Goal: Information Seeking & Learning: Learn about a topic

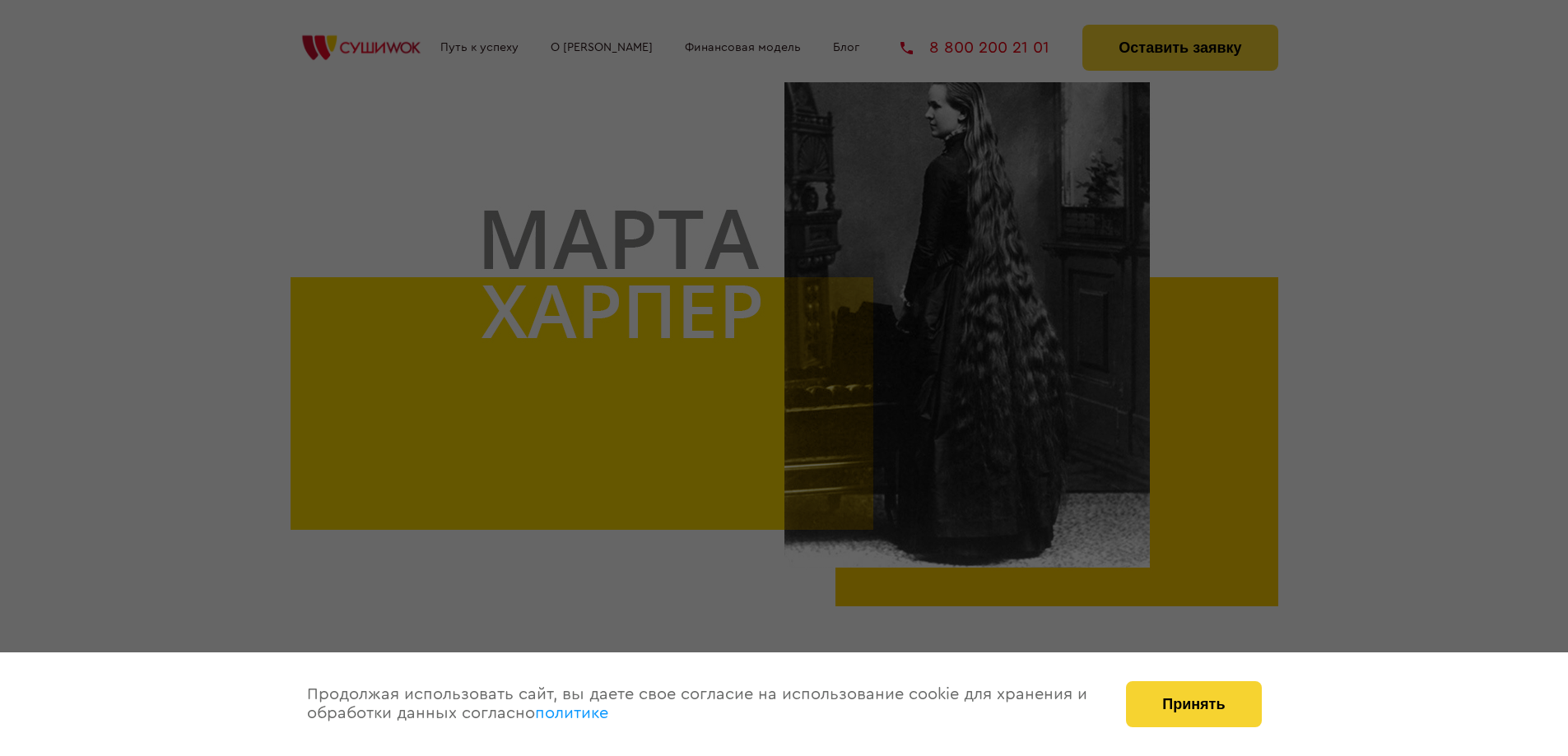
scroll to position [494, 0]
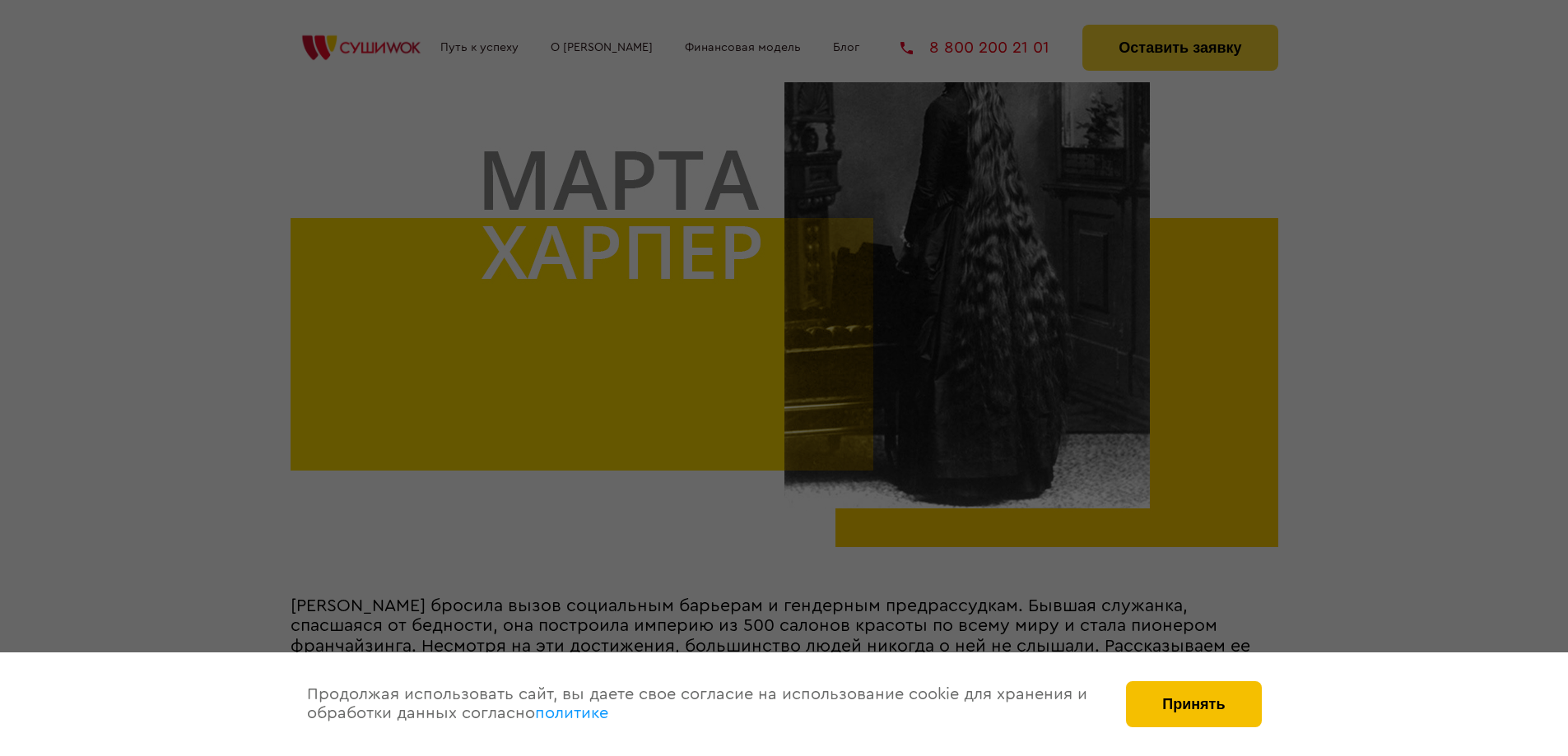
click at [1199, 699] on button "Принять" at bounding box center [1193, 704] width 135 height 46
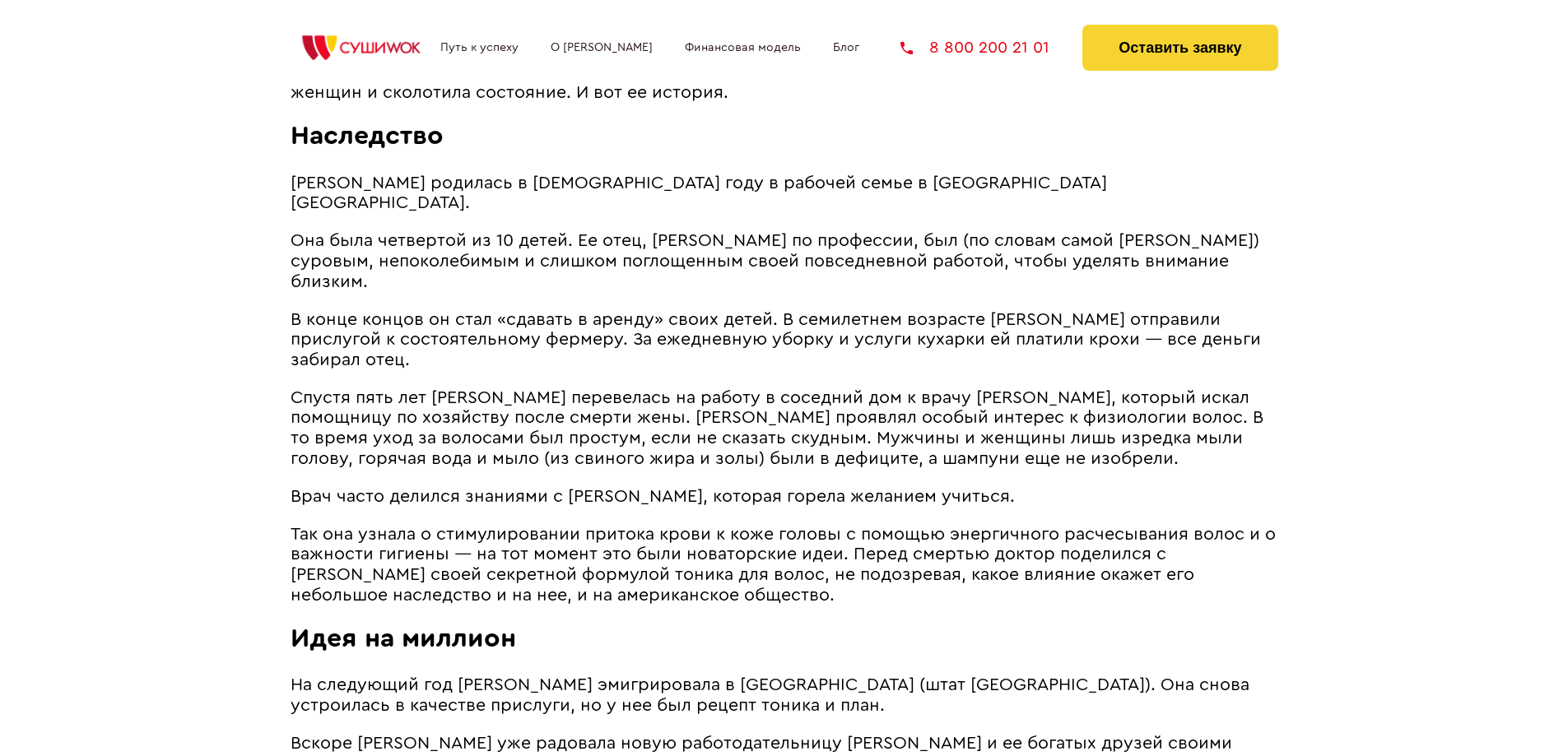
scroll to position [1234, 0]
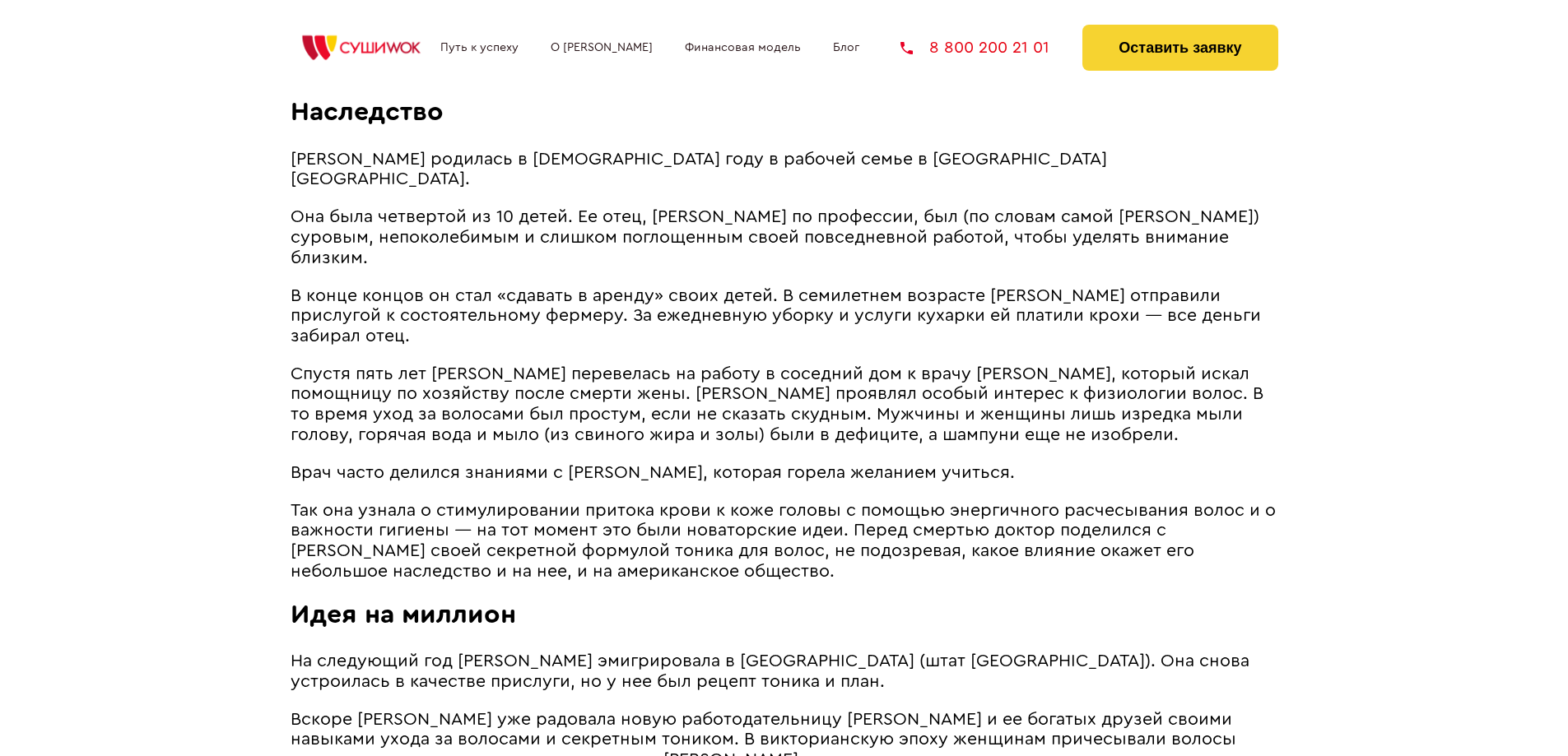
click at [1156, 383] on span "Спустя пять лет [PERSON_NAME] перевелась на работу в соседний дом к врачу [PERS…" at bounding box center [776, 404] width 972 height 79
click at [1195, 389] on span "Спустя пять лет [PERSON_NAME] перевелась на работу в соседний дом к врачу [PERS…" at bounding box center [776, 404] width 972 height 79
click at [1249, 303] on p "В конце концов он стал «сдавать в аренду» своих детей. В семилетнем возрасте [P…" at bounding box center [784, 317] width 988 height 61
click at [1138, 463] on p "Врач часто делился знаниями с [PERSON_NAME], которая горела желанием учиться." at bounding box center [784, 473] width 988 height 21
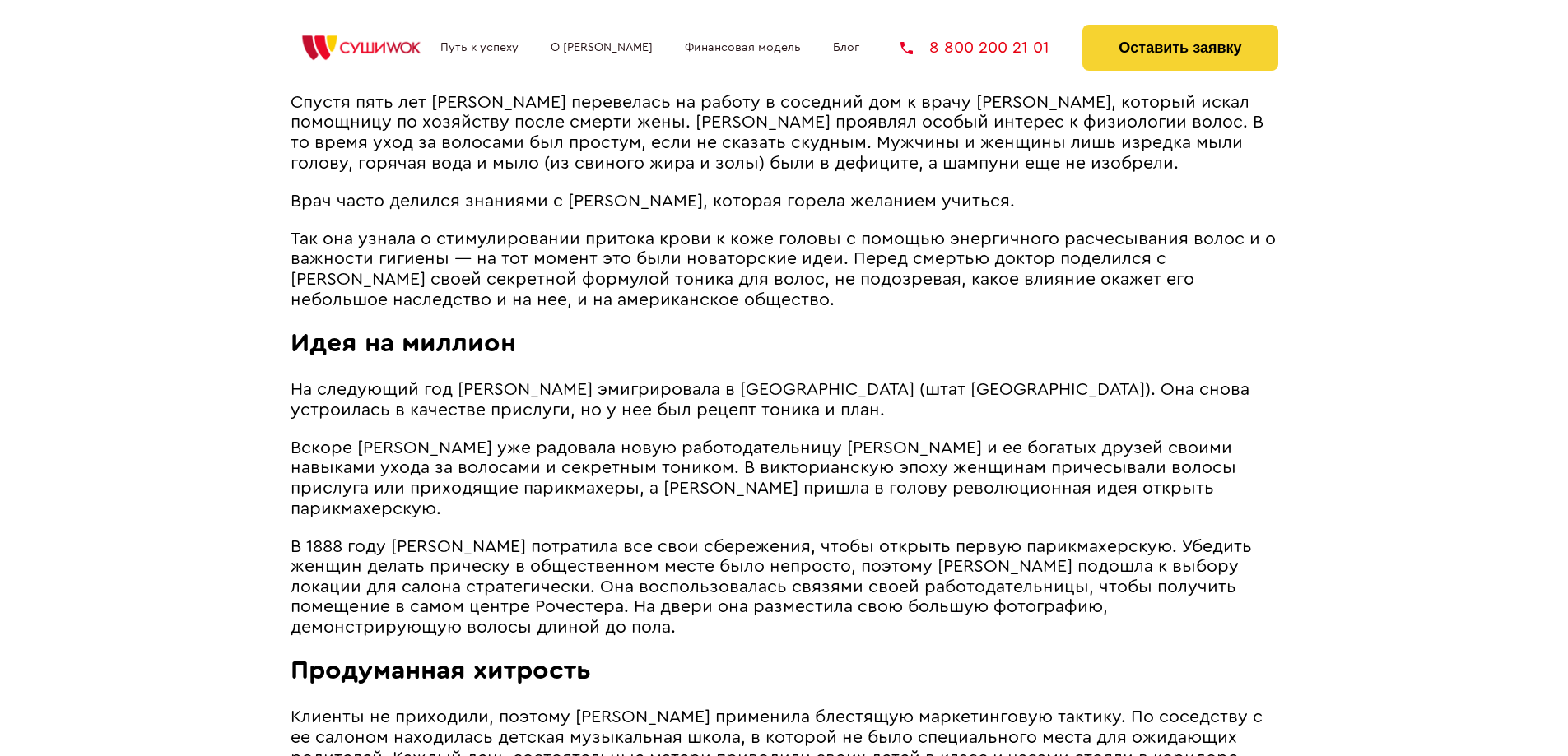
scroll to position [1481, 0]
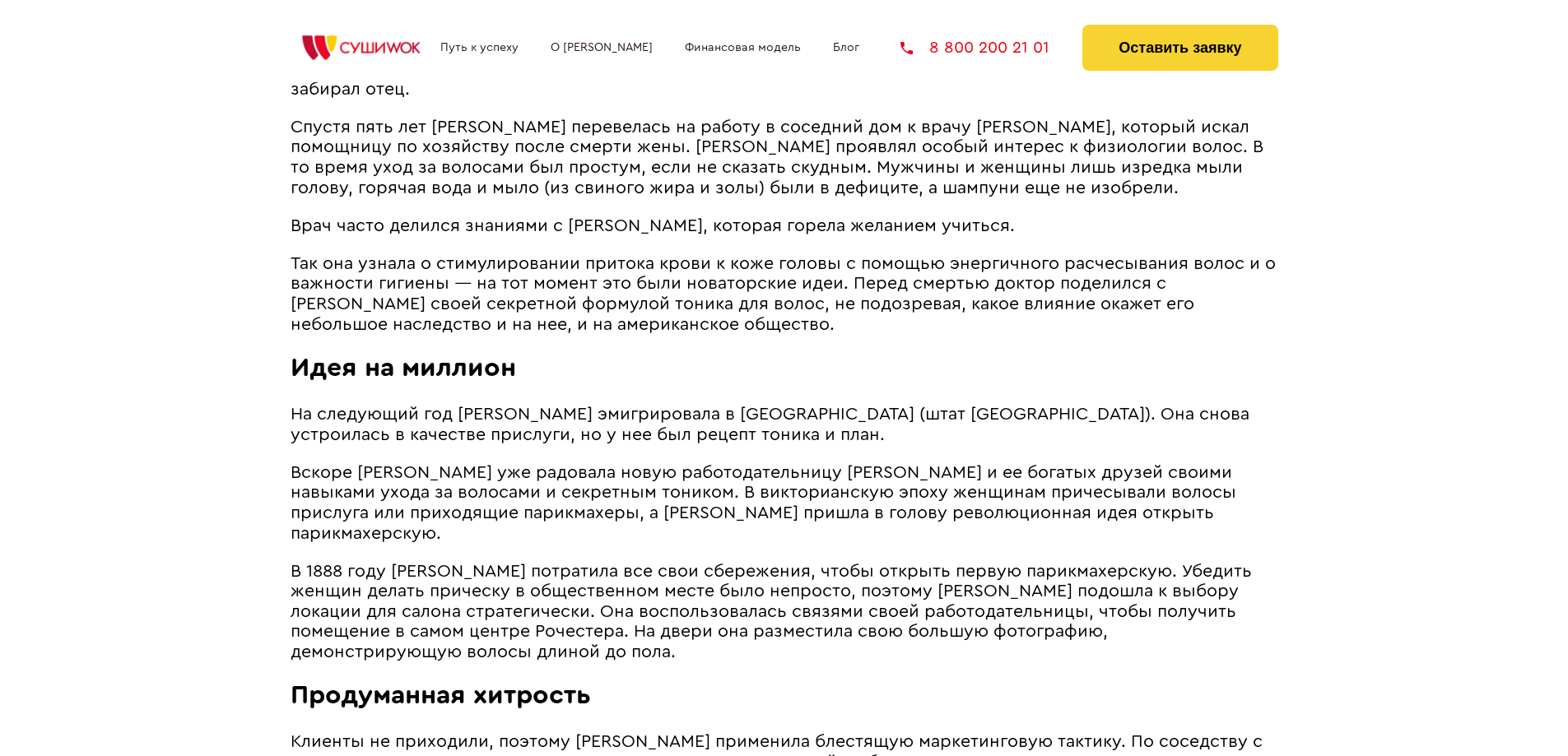
click at [1125, 562] on span "В 1888 году [PERSON_NAME] потратила все свои сбережения, чтобы открыть первую п…" at bounding box center [771, 611] width 961 height 98
click at [980, 601] on span "В 1888 году [PERSON_NAME] потратила все свои сбережения, чтобы открыть первую п…" at bounding box center [771, 611] width 961 height 98
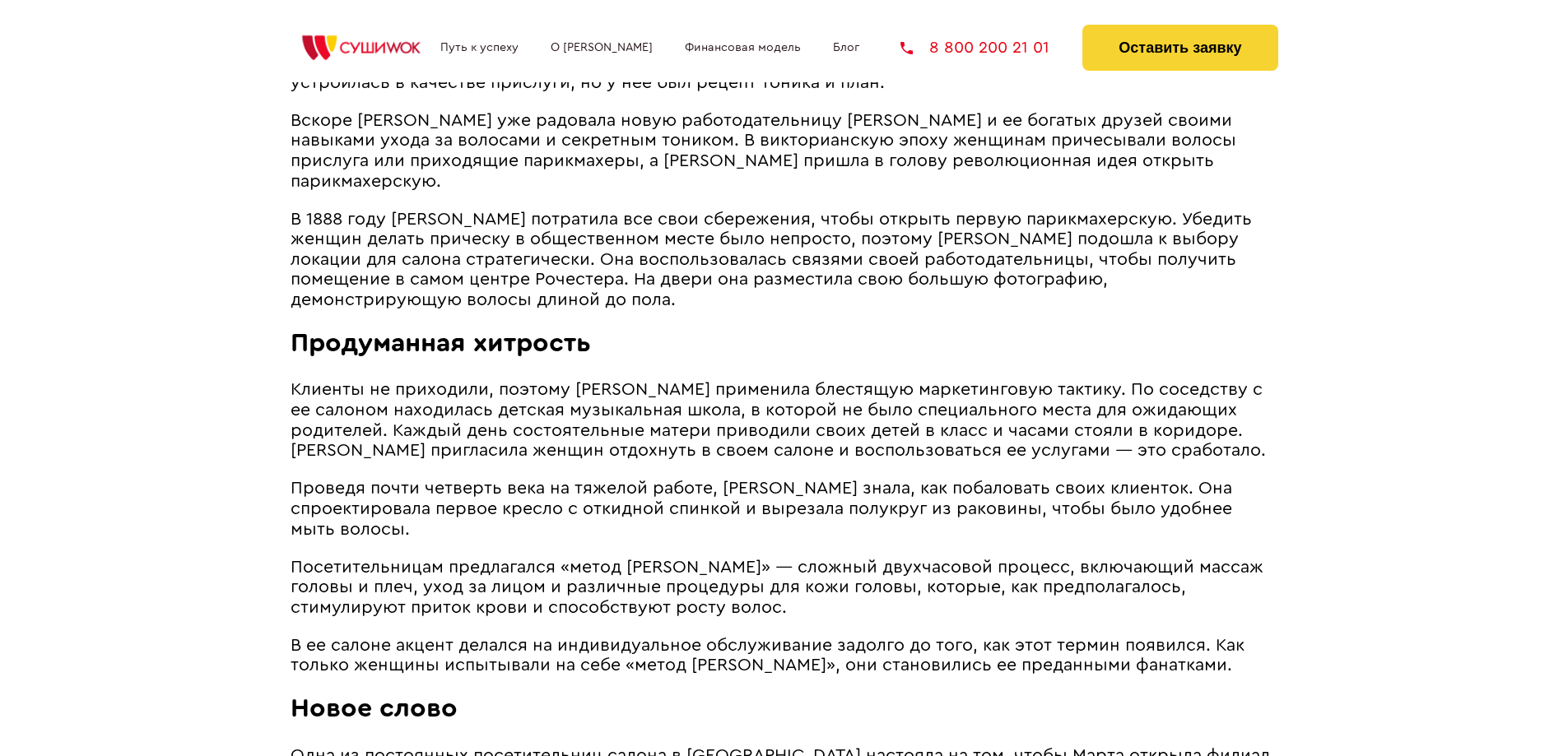
scroll to position [1809, 0]
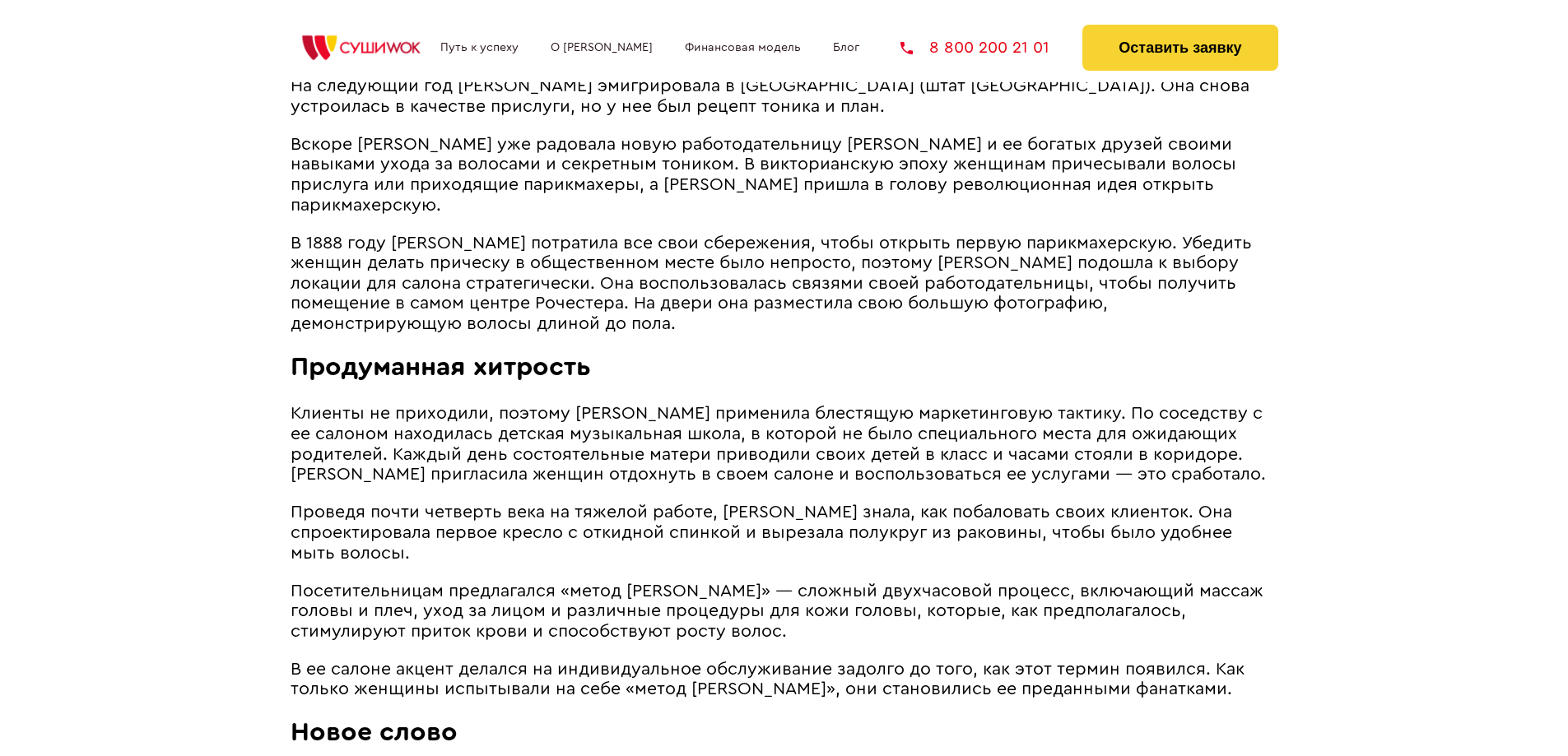
click at [761, 436] on span "Клиенты не приходили, поэтому [PERSON_NAME] применила блестящую маркетинговую т…" at bounding box center [778, 444] width 975 height 79
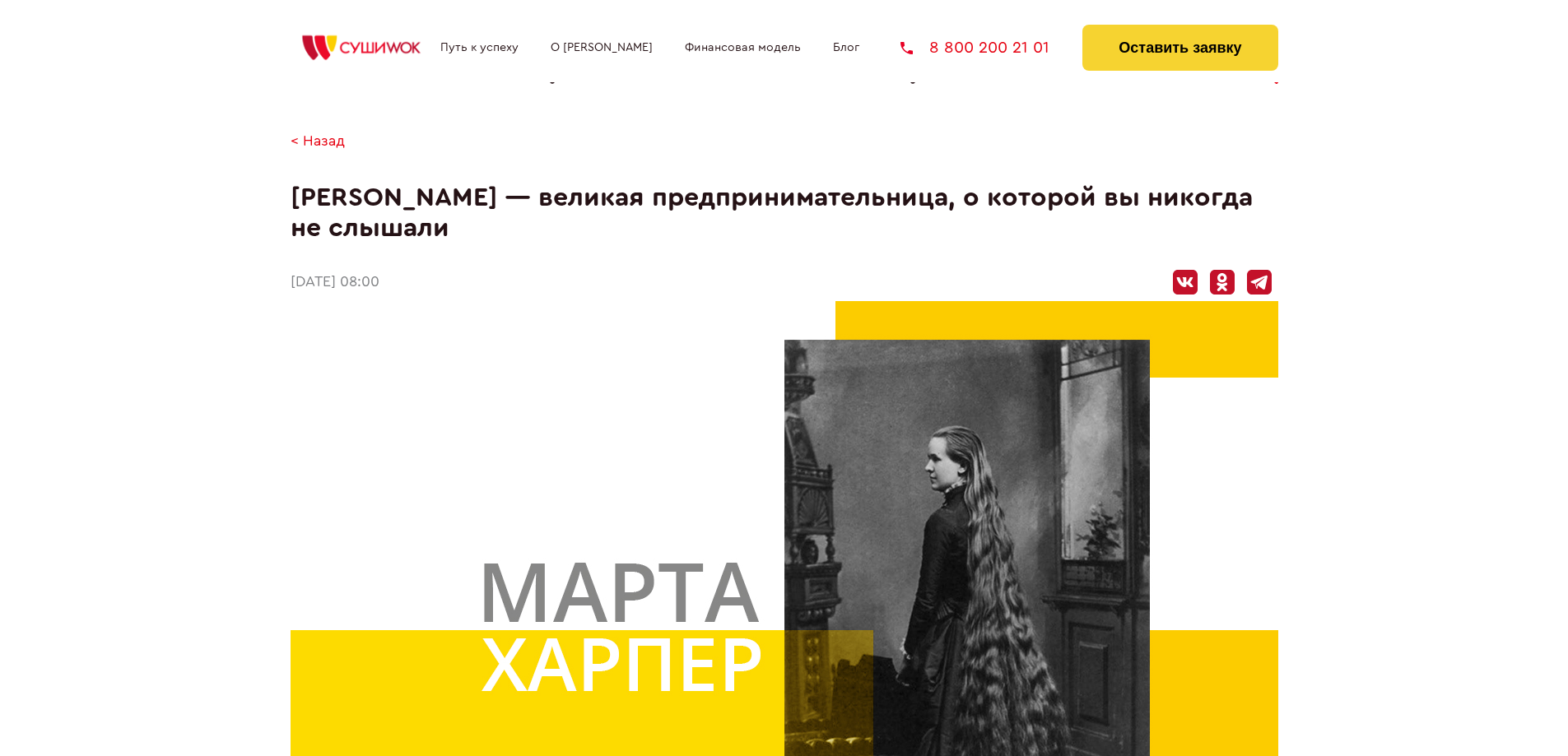
scroll to position [328, 0]
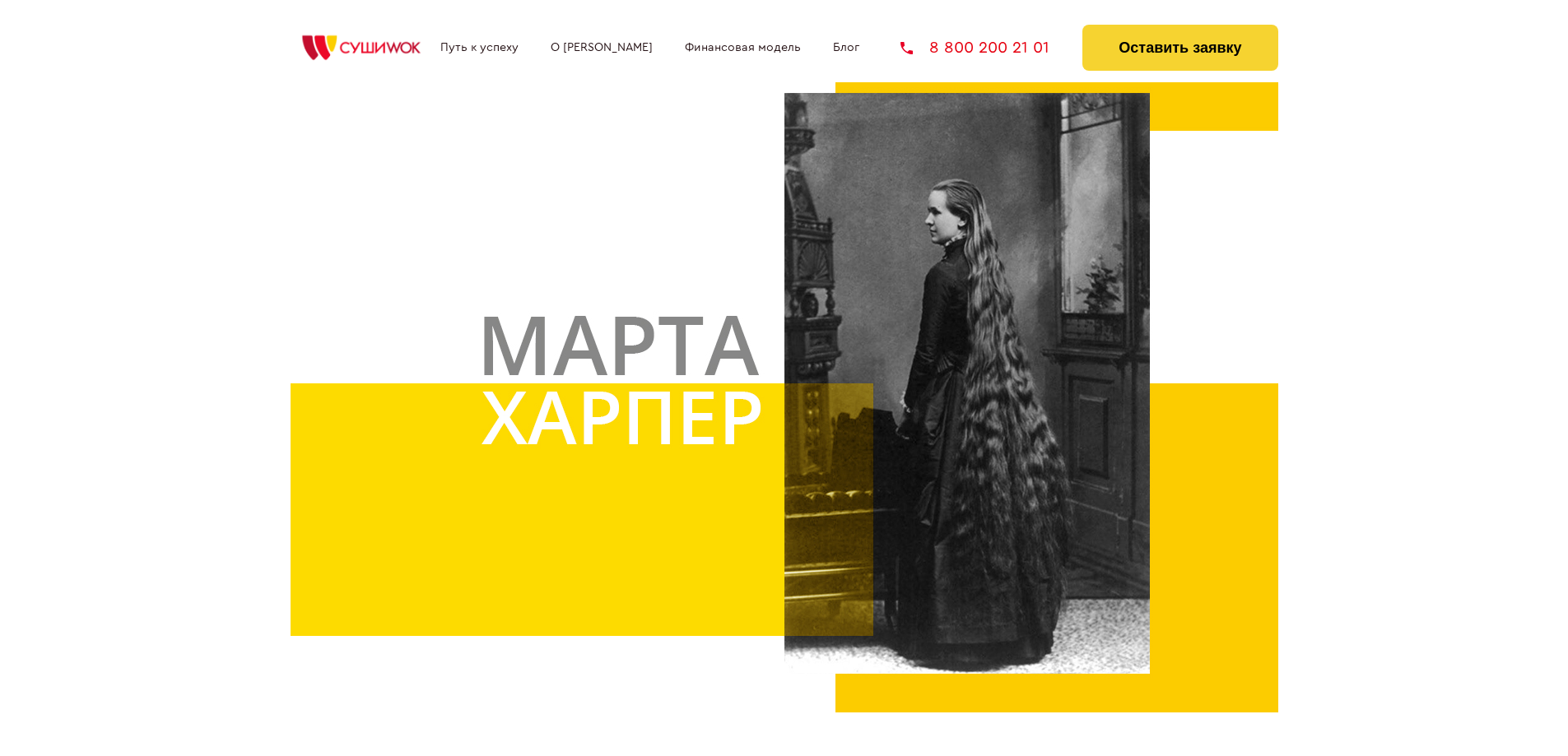
click at [997, 263] on img at bounding box center [784, 383] width 988 height 658
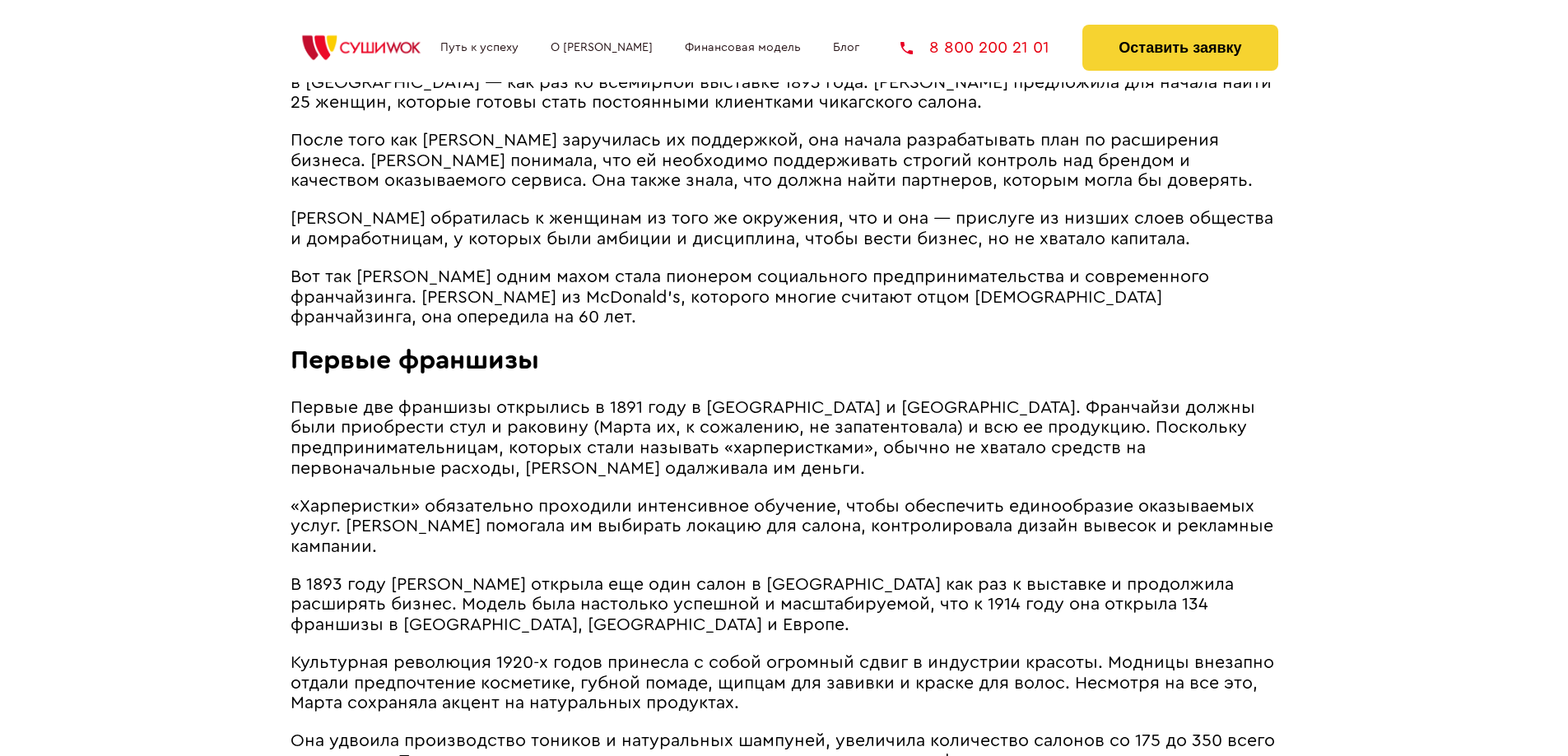
scroll to position [2549, 0]
